Goal: Task Accomplishment & Management: Complete application form

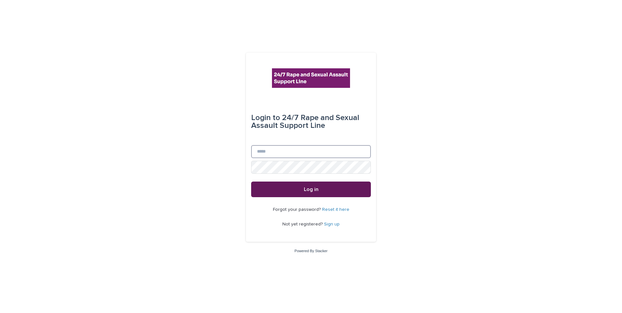
type input "**********"
click at [314, 190] on span "Log in" at bounding box center [311, 189] width 15 height 5
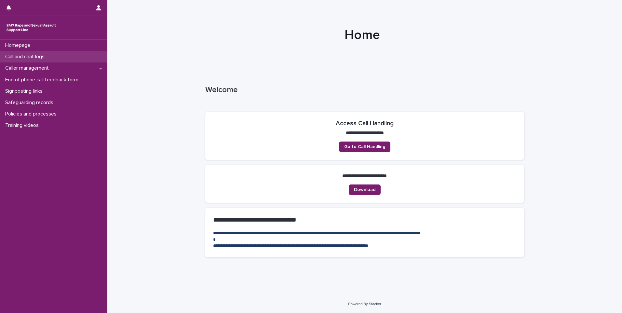
click at [86, 56] on div "Call and chat logs" at bounding box center [53, 56] width 107 height 11
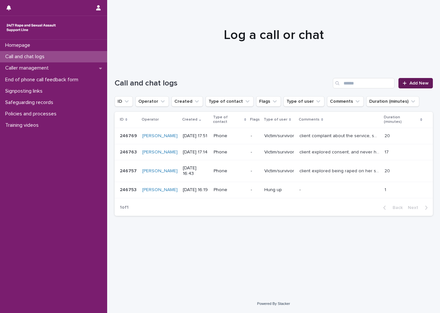
click at [423, 86] on link "Add New" at bounding box center [416, 83] width 34 height 10
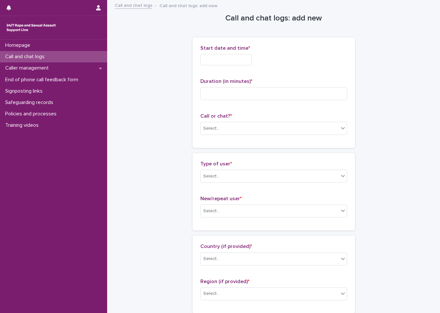
click at [248, 57] on input "text" at bounding box center [226, 59] width 51 height 11
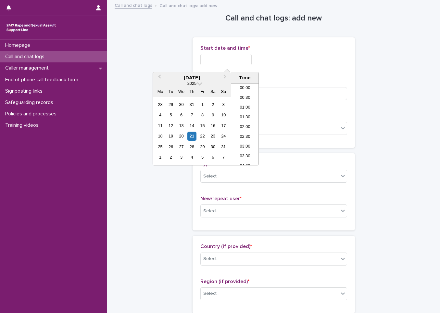
scroll to position [286, 0]
click at [192, 136] on div "21" at bounding box center [192, 136] width 9 height 9
click at [314, 51] on div "**********" at bounding box center [274, 57] width 147 height 25
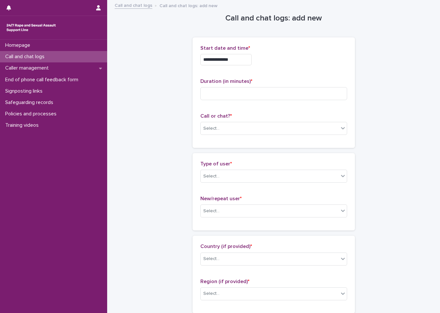
click at [252, 62] on input "**********" at bounding box center [226, 59] width 51 height 11
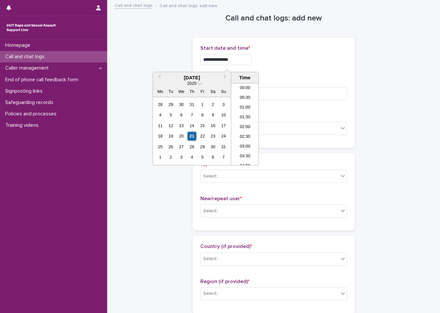
click at [281, 82] on p "Duration (in minutes) *" at bounding box center [274, 81] width 147 height 6
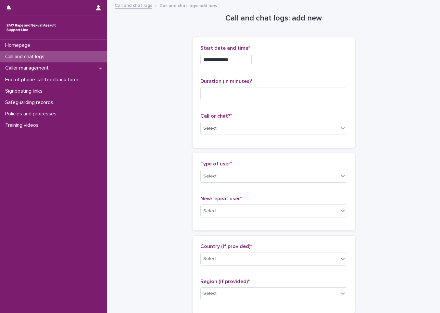
click at [238, 59] on input "**********" at bounding box center [226, 59] width 51 height 11
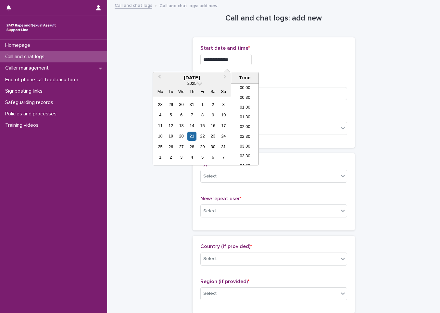
scroll to position [276, 0]
type input "**********"
click at [302, 73] on div "**********" at bounding box center [274, 92] width 147 height 95
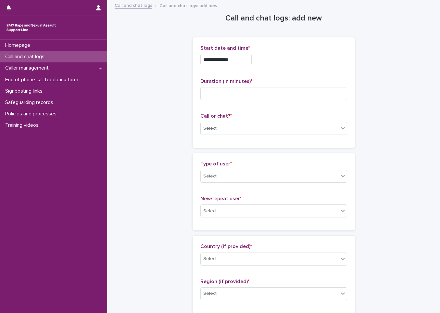
click at [236, 56] on input "**********" at bounding box center [226, 59] width 51 height 11
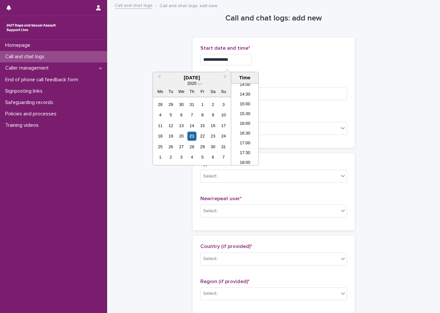
click at [308, 84] on p "Duration (in minutes) *" at bounding box center [274, 81] width 147 height 6
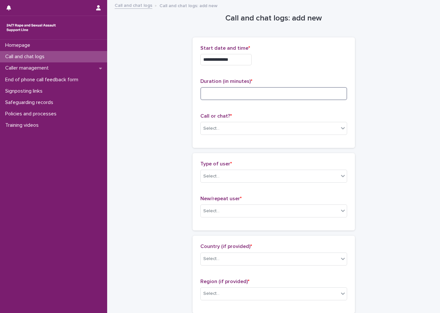
click at [280, 93] on input at bounding box center [274, 93] width 147 height 13
type input "**"
click at [279, 113] on p "Call or chat? *" at bounding box center [274, 116] width 147 height 6
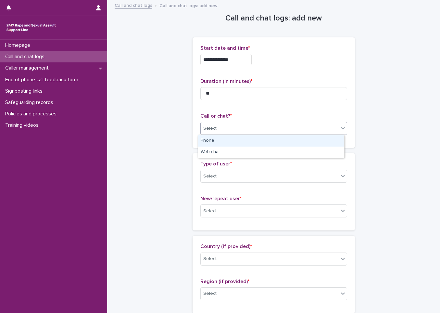
click at [270, 126] on div "Select..." at bounding box center [270, 128] width 138 height 11
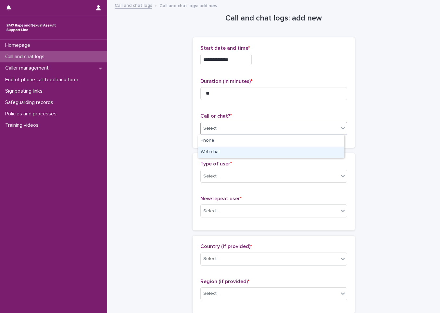
click at [262, 149] on div "Web chat" at bounding box center [271, 152] width 146 height 11
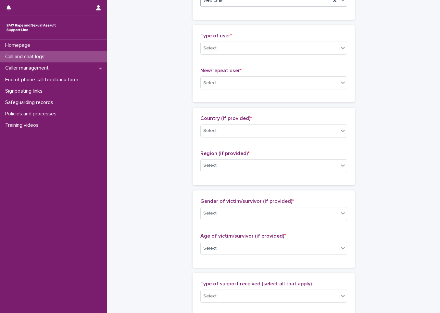
scroll to position [130, 0]
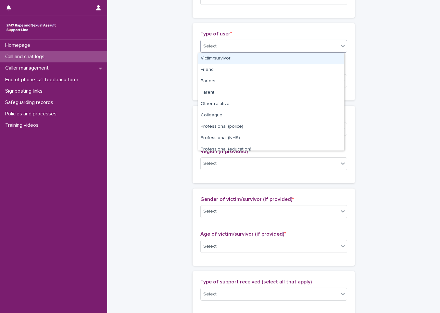
click at [240, 49] on div "Select..." at bounding box center [270, 46] width 138 height 11
click at [249, 61] on div "Victim/survivor" at bounding box center [271, 58] width 146 height 11
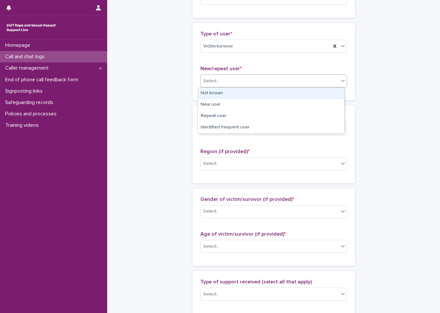
click at [244, 83] on div "Select..." at bounding box center [270, 81] width 138 height 11
click at [245, 99] on div "Not known" at bounding box center [271, 93] width 146 height 11
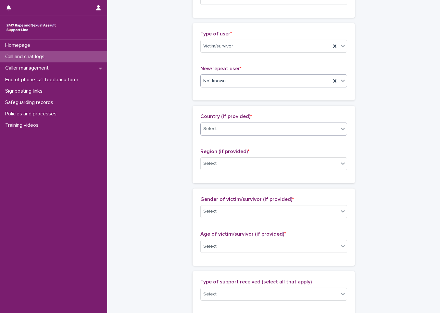
click at [245, 133] on div "Select..." at bounding box center [270, 129] width 138 height 11
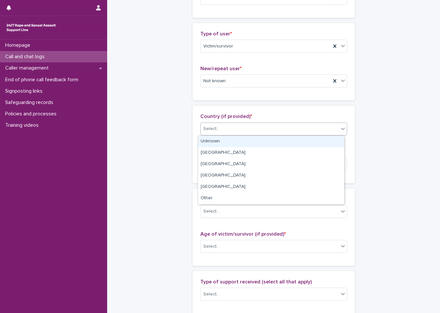
click at [244, 137] on div "Unknown" at bounding box center [271, 141] width 146 height 11
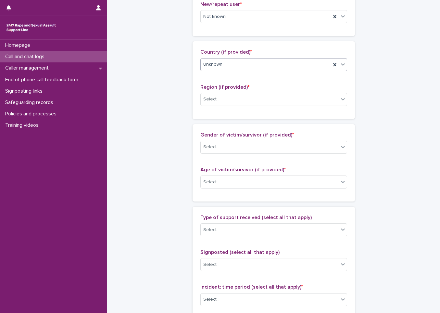
scroll to position [195, 0]
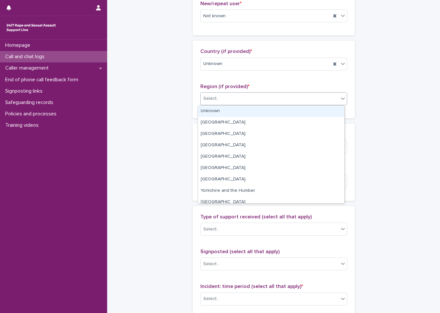
click at [240, 96] on div "Select..." at bounding box center [270, 98] width 138 height 11
click at [243, 111] on div "Unknown" at bounding box center [271, 111] width 146 height 11
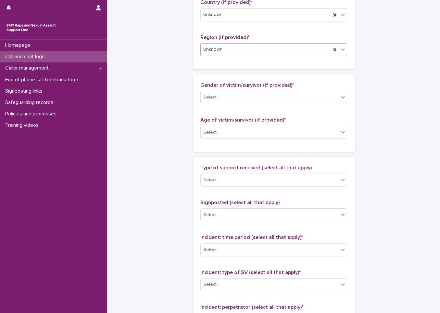
scroll to position [260, 0]
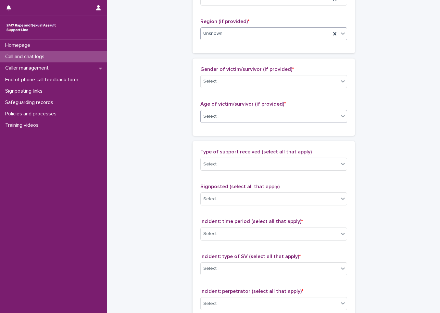
click at [237, 113] on div "Select..." at bounding box center [270, 116] width 138 height 11
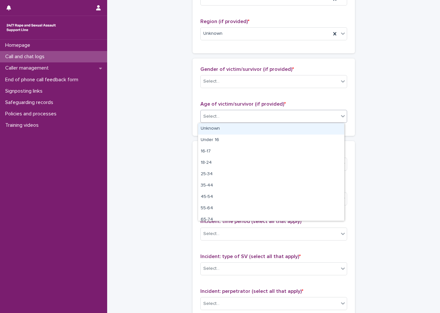
click at [239, 131] on div "Unknown" at bounding box center [271, 128] width 146 height 11
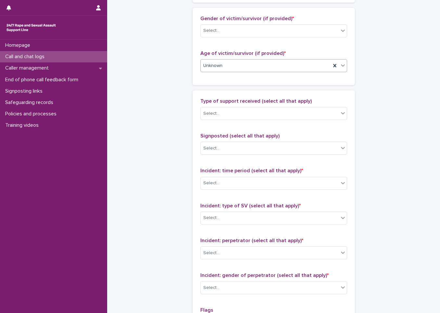
scroll to position [325, 0]
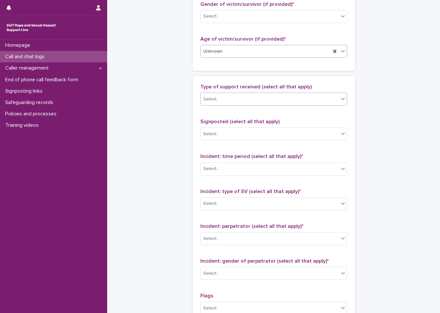
click at [230, 99] on div "Select..." at bounding box center [270, 99] width 138 height 11
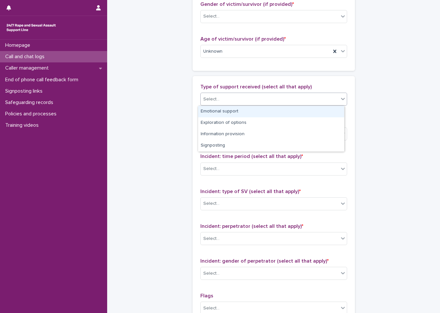
click at [230, 116] on div "Emotional support" at bounding box center [271, 111] width 146 height 11
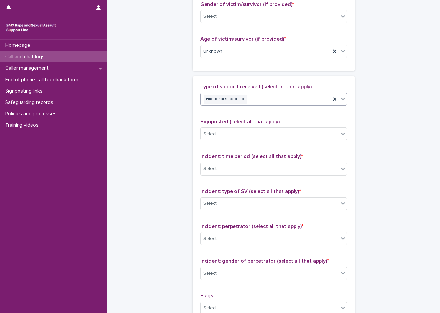
click at [277, 98] on div "Emotional support" at bounding box center [266, 99] width 130 height 11
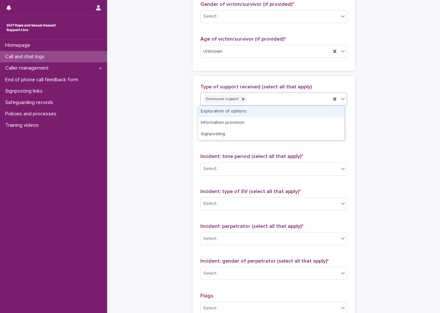
click at [275, 115] on div "Exploration of options" at bounding box center [271, 111] width 146 height 11
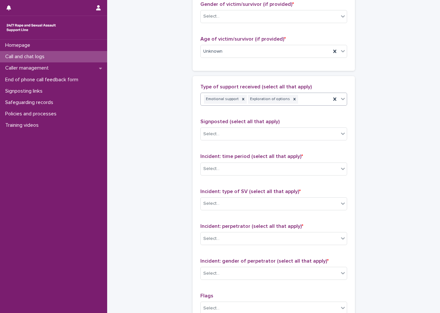
click at [298, 94] on div "Emotional support Exploration of options" at bounding box center [266, 99] width 130 height 11
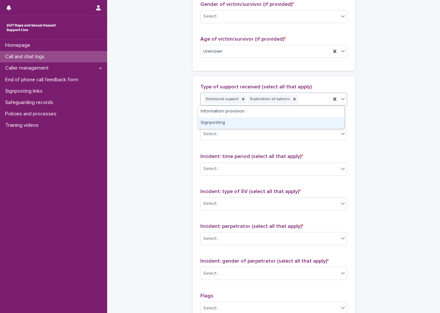
click at [280, 123] on div "Signposting" at bounding box center [271, 122] width 146 height 11
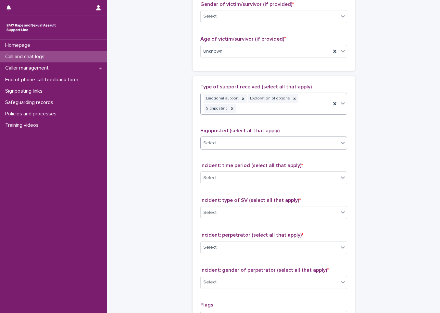
click at [272, 138] on div "Select..." at bounding box center [270, 143] width 138 height 11
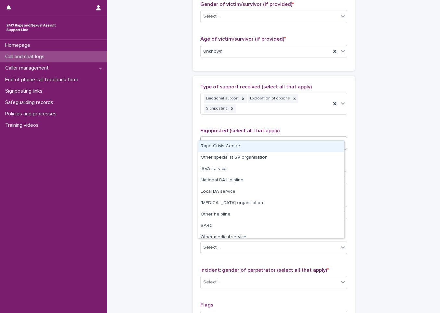
click at [274, 146] on div "Rape Crisis Centre" at bounding box center [271, 146] width 146 height 11
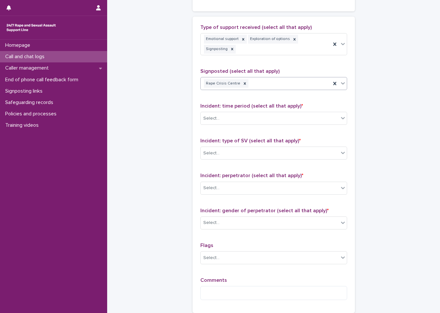
scroll to position [390, 0]
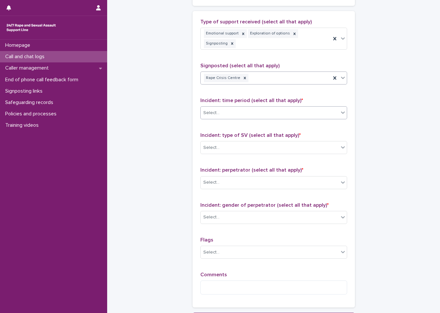
click at [264, 108] on div "Select..." at bounding box center [270, 113] width 138 height 11
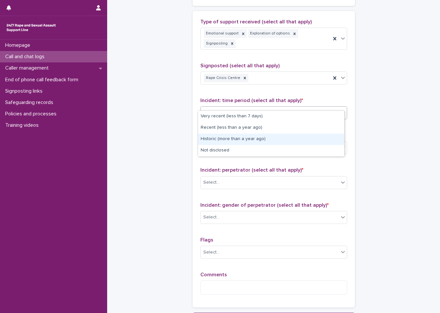
drag, startPoint x: 270, startPoint y: 133, endPoint x: 270, endPoint y: 138, distance: 4.9
click at [270, 138] on div "Historic (more than a year ago)" at bounding box center [271, 139] width 146 height 11
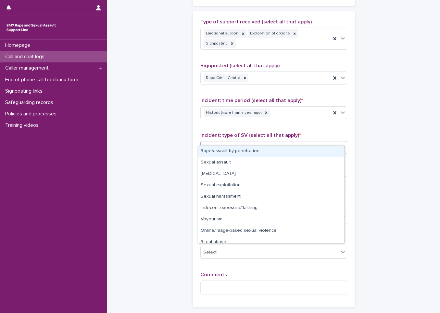
click at [238, 142] on div "Select..." at bounding box center [270, 147] width 138 height 11
click at [238, 155] on div "Rape/assault by penetration" at bounding box center [271, 151] width 146 height 11
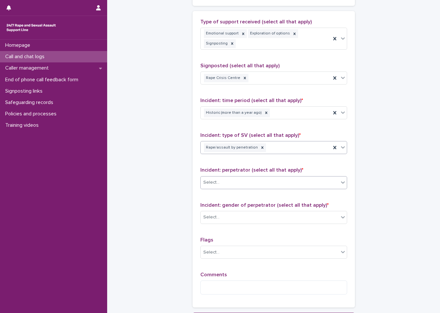
click at [235, 177] on div "Select..." at bounding box center [270, 182] width 138 height 11
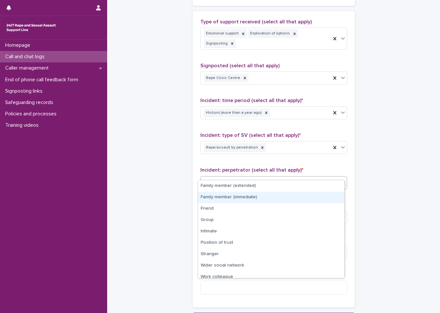
click at [244, 200] on div "Family member (immediate)" at bounding box center [271, 197] width 146 height 11
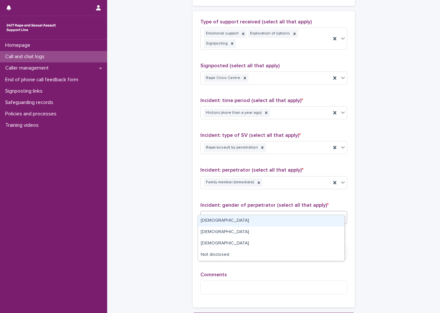
click at [239, 212] on div "Select..." at bounding box center [270, 217] width 138 height 11
click at [241, 224] on div "Male" at bounding box center [271, 220] width 146 height 11
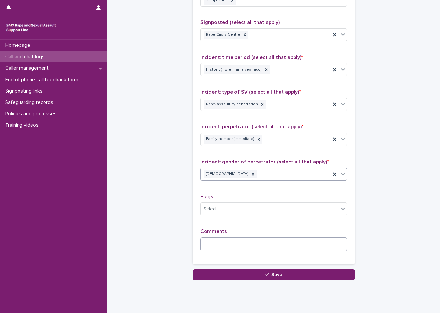
scroll to position [442, 0]
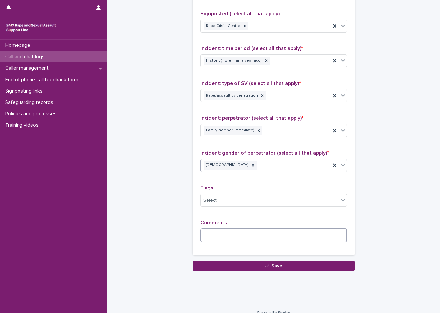
click at [244, 229] on textarea at bounding box center [274, 236] width 147 height 14
type textarea "*"
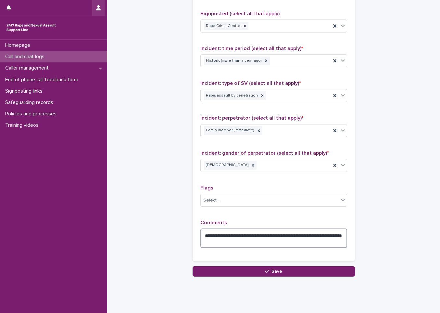
type textarea "**********"
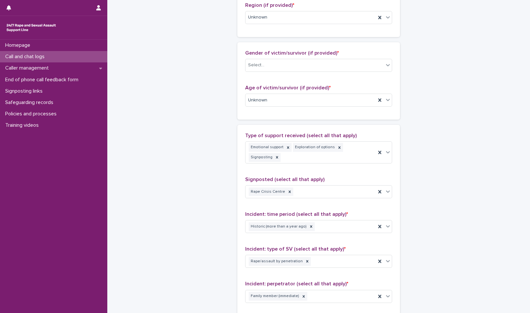
scroll to position [448, 0]
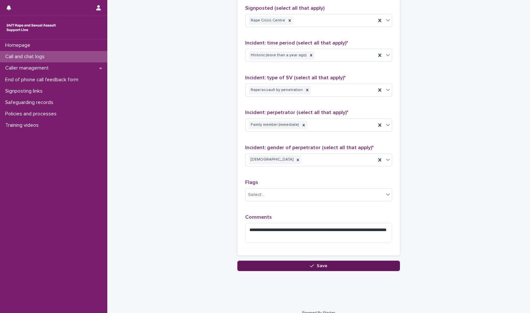
click at [323, 264] on span "Save" at bounding box center [322, 266] width 11 height 5
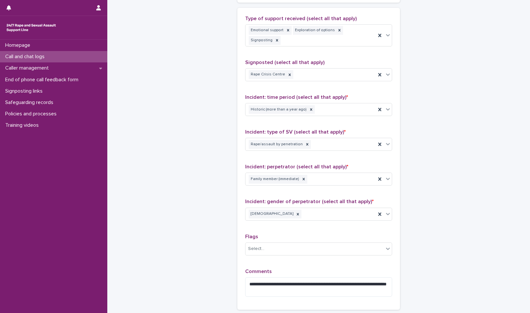
scroll to position [469, 0]
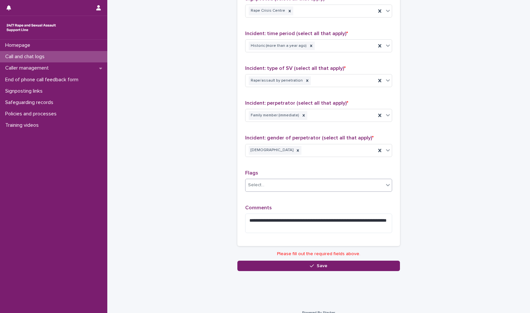
click at [274, 180] on div "Select..." at bounding box center [314, 185] width 138 height 11
click at [281, 170] on p "Flags" at bounding box center [318, 173] width 147 height 6
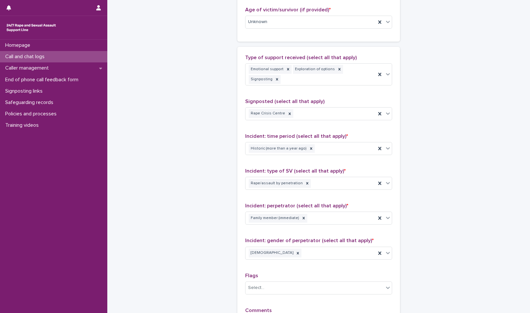
scroll to position [274, 0]
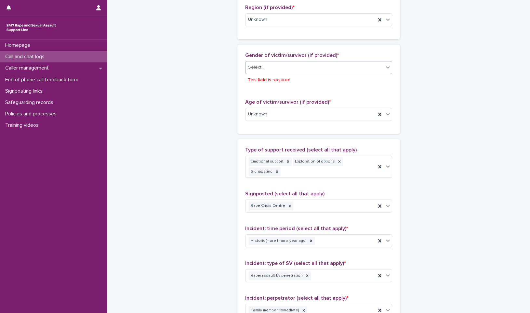
click at [288, 69] on div "Select..." at bounding box center [314, 67] width 138 height 11
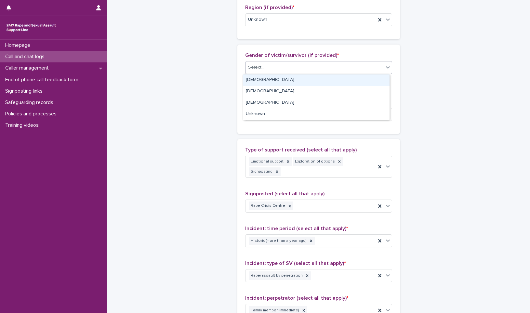
click at [290, 77] on div "Female" at bounding box center [316, 79] width 146 height 11
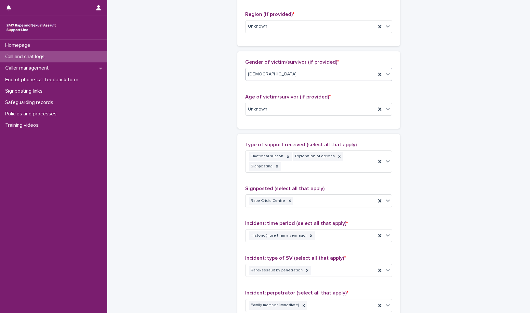
scroll to position [263, 0]
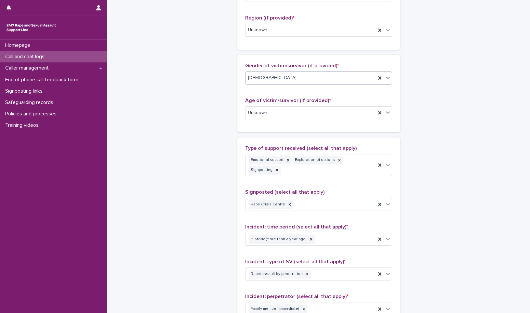
click at [289, 70] on div "Gender of victim/survivor (if provided) * option Female, selected. 0 results av…" at bounding box center [318, 76] width 147 height 27
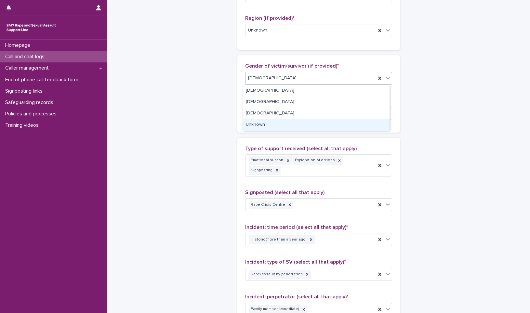
click at [292, 124] on div "Unknown" at bounding box center [316, 124] width 146 height 11
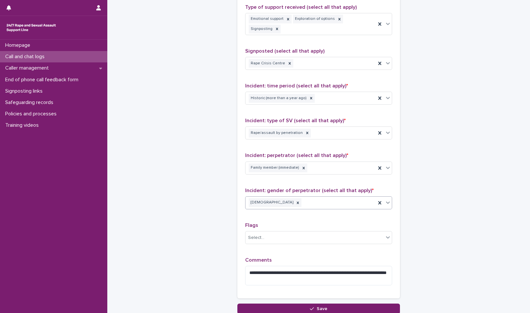
scroll to position [448, 0]
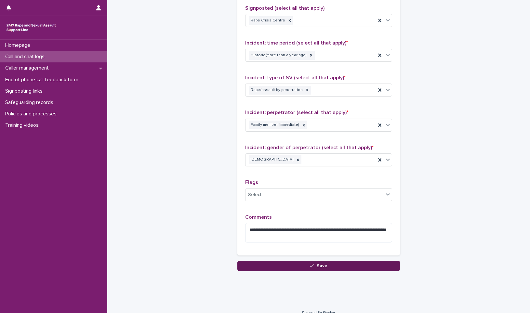
click at [281, 261] on button "Save" at bounding box center [318, 266] width 163 height 10
